Goal: Information Seeking & Learning: Find specific fact

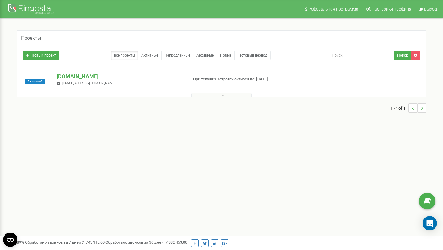
click at [231, 95] on button at bounding box center [221, 95] width 60 height 5
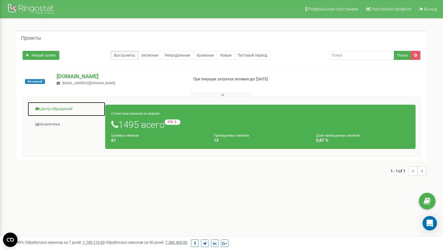
click at [54, 110] on link "Центр обращений" at bounding box center [66, 109] width 78 height 15
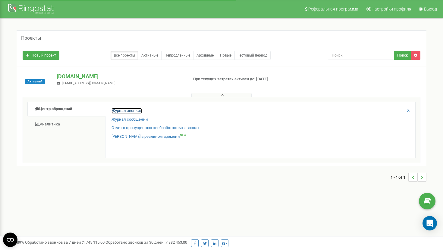
click at [129, 110] on link "Журнал звонков" at bounding box center [126, 111] width 30 height 6
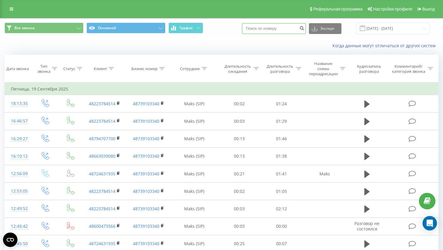
click at [279, 30] on input at bounding box center [274, 28] width 64 height 11
paste input "[PHONE_NUMBER]"
type input "[PHONE_NUMBER]"
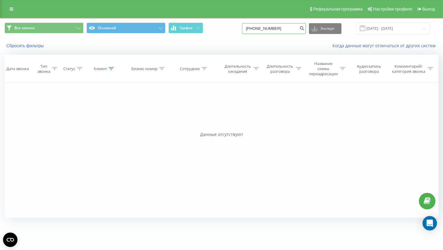
click at [268, 28] on input "+48509211183" at bounding box center [274, 28] width 64 height 11
type input "509211183"
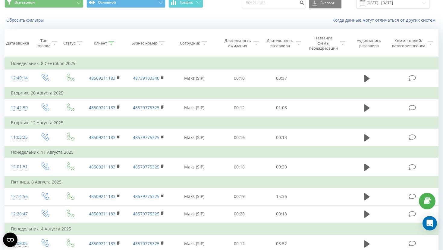
scroll to position [27, 0]
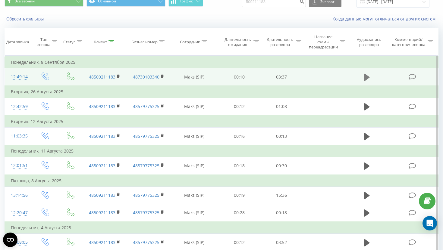
click at [365, 80] on icon at bounding box center [366, 77] width 5 height 7
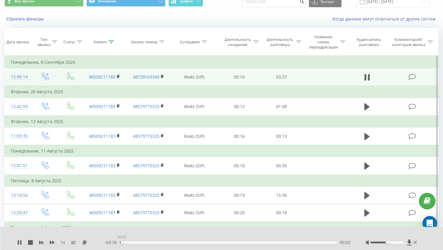
click at [122, 243] on div "00:02" at bounding box center [228, 243] width 217 height 2
drag, startPoint x: 121, startPoint y: 243, endPoint x: 134, endPoint y: 242, distance: 13.0
click at [134, 242] on div "00:14" at bounding box center [228, 243] width 217 height 2
click at [147, 242] on div "00:21" at bounding box center [228, 243] width 217 height 2
click at [165, 242] on div "00:32" at bounding box center [228, 243] width 217 height 2
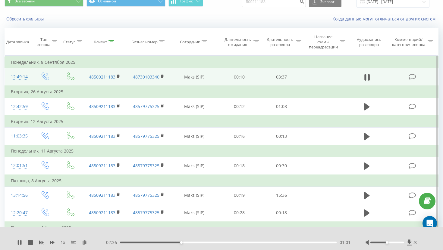
click at [198, 243] on div "01:01" at bounding box center [228, 243] width 217 height 2
click at [222, 242] on div "00:00" at bounding box center [228, 243] width 217 height 2
click at [245, 242] on div "02:05" at bounding box center [228, 243] width 217 height 2
click at [270, 241] on div "- 01:29 02:08 02:08" at bounding box center [227, 243] width 246 height 6
click at [269, 242] on div "02:10" at bounding box center [228, 243] width 217 height 2
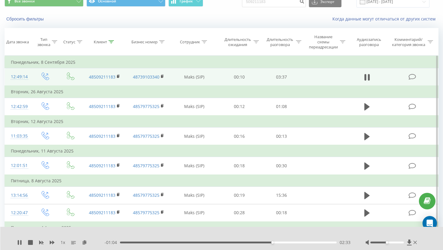
click at [280, 243] on div "02:33" at bounding box center [228, 243] width 217 height 2
click at [294, 243] on div "02:55" at bounding box center [228, 243] width 217 height 2
click at [311, 243] on div "02:59" at bounding box center [228, 243] width 217 height 2
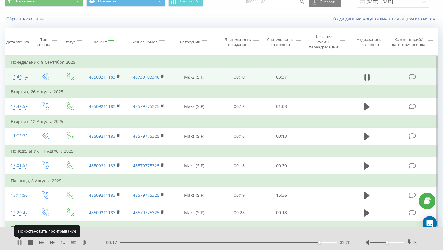
click at [20, 241] on icon at bounding box center [19, 242] width 5 height 5
